Goal: Task Accomplishment & Management: Use online tool/utility

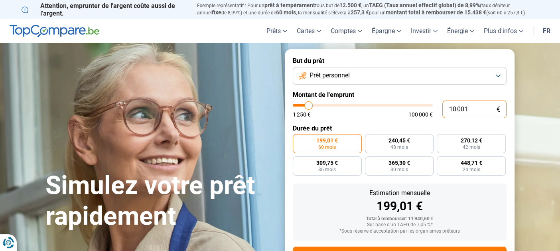
drag, startPoint x: 469, startPoint y: 109, endPoint x: 439, endPoint y: 105, distance: 31.0
click at [439, 105] on div "10 001 € 1 250 € 100 000 €" at bounding box center [400, 109] width 214 height 18
type input "2"
type input "1250"
type input "25"
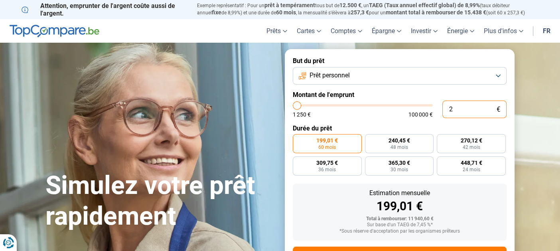
type input "1250"
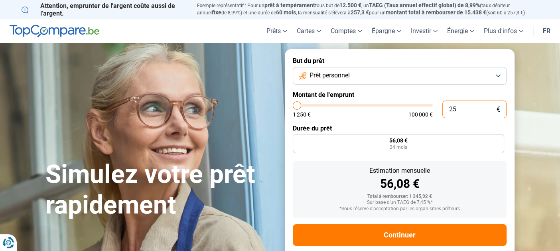
type input "1 250"
type input "1250"
radio input "true"
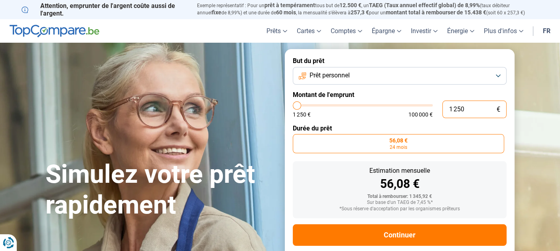
type input "12 500"
type input "12500"
type input "125 000"
type input "100000"
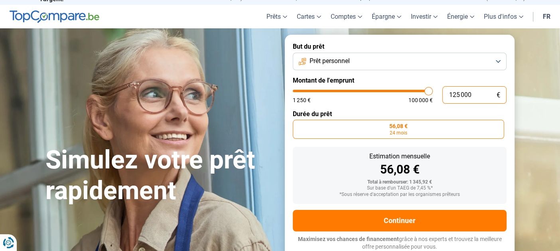
type input "100 000"
type input "100000"
radio input "false"
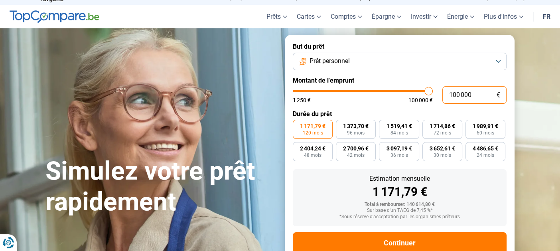
click at [451, 93] on input "100 000" at bounding box center [474, 95] width 64 height 18
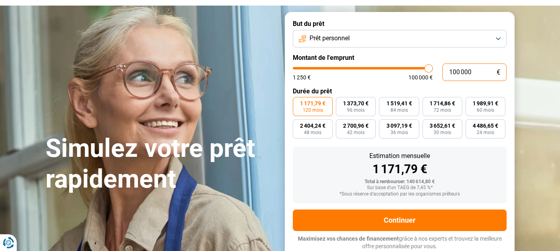
drag, startPoint x: 472, startPoint y: 70, endPoint x: 435, endPoint y: 67, distance: 36.4
click at [435, 67] on div "100 000 € 1 250 € 100 000 €" at bounding box center [400, 72] width 214 height 18
type input "2"
type input "1250"
type input "25"
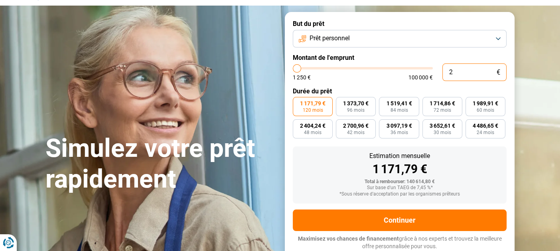
type input "1250"
type input "250"
type input "1250"
type input "2 500"
type input "2500"
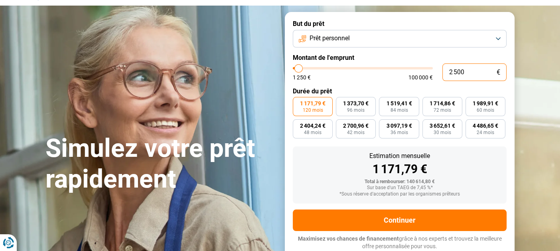
type input "25 000"
type input "25000"
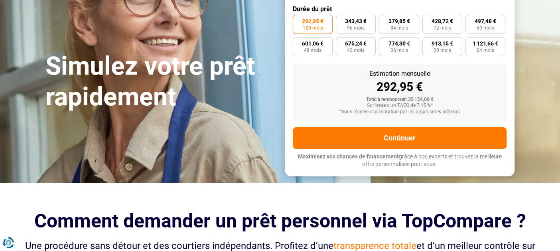
scroll to position [0, 0]
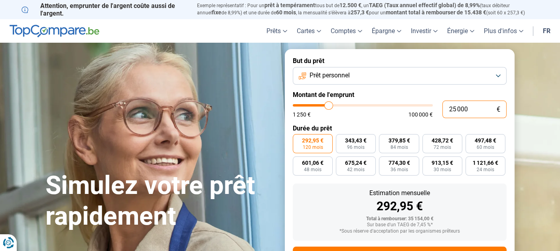
type input "25 000"
